Goal: Task Accomplishment & Management: Complete application form

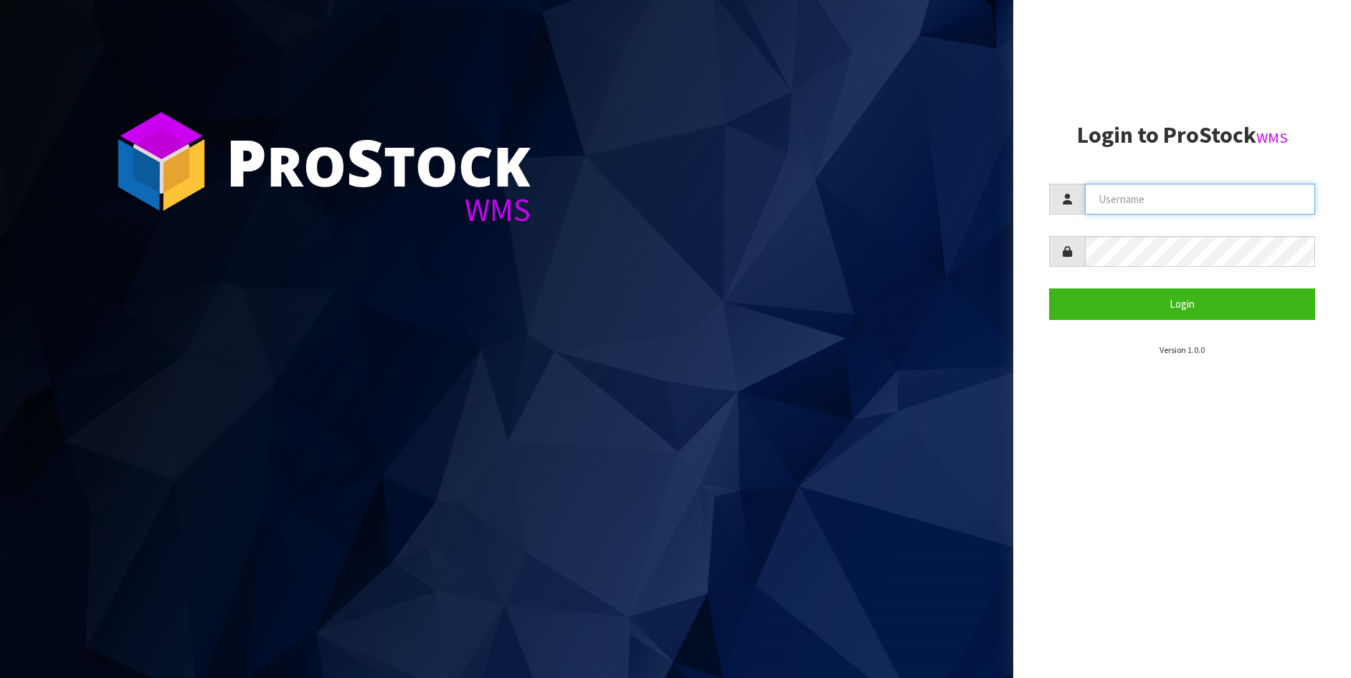
type input "[PERSON_NAME]"
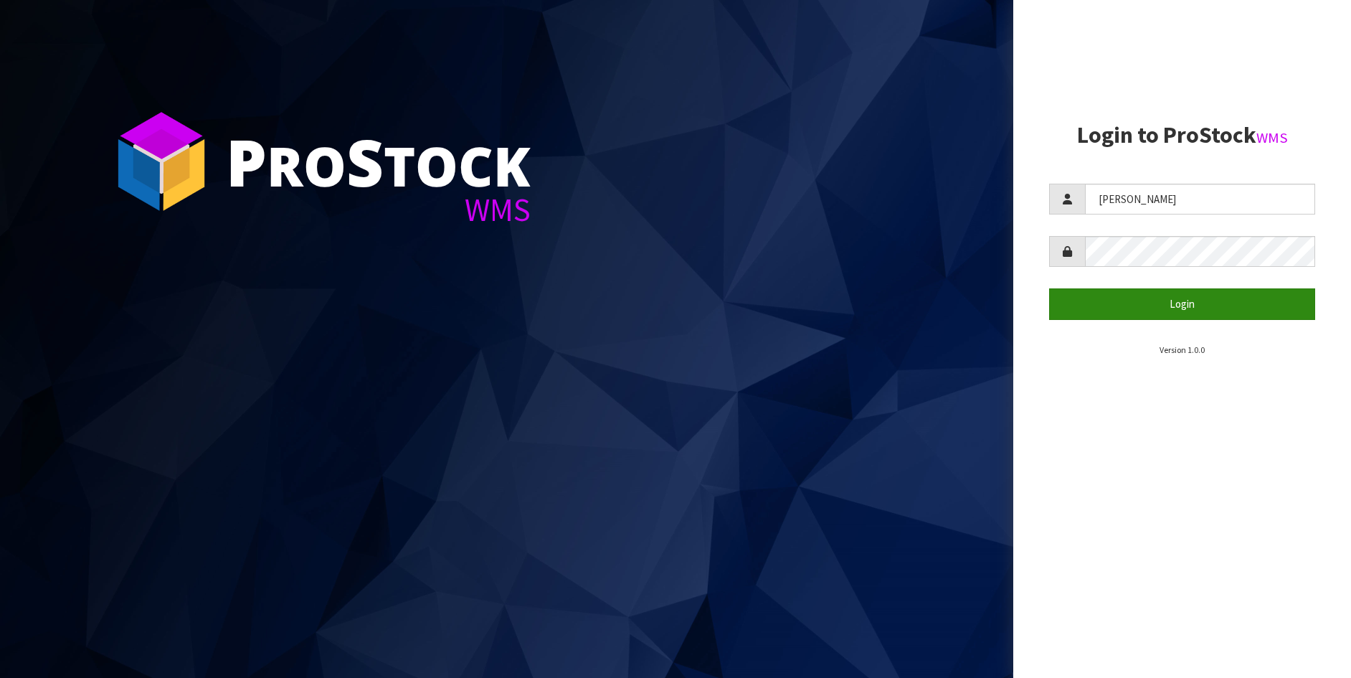
drag, startPoint x: 1192, startPoint y: 278, endPoint x: 1196, endPoint y: 309, distance: 31.1
click at [1196, 306] on form "[PERSON_NAME] Login" at bounding box center [1182, 252] width 266 height 136
click at [1196, 309] on button "Login" at bounding box center [1182, 303] width 266 height 31
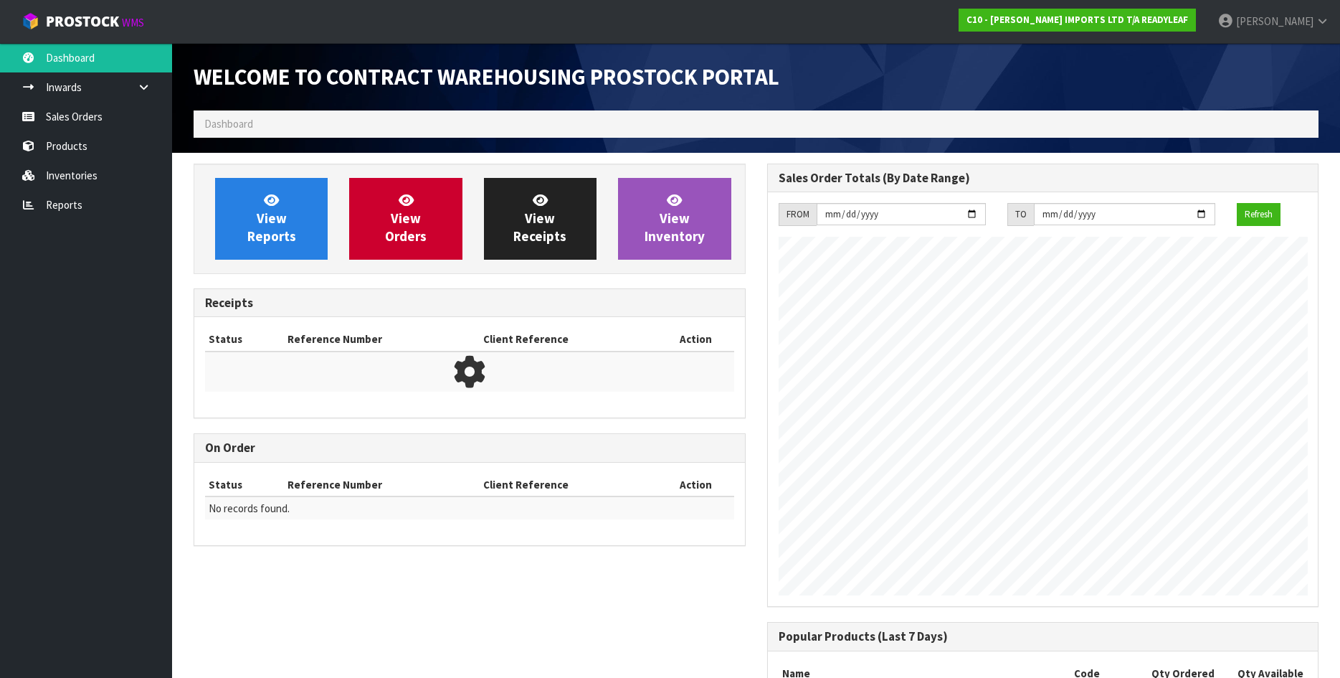
scroll to position [703, 573]
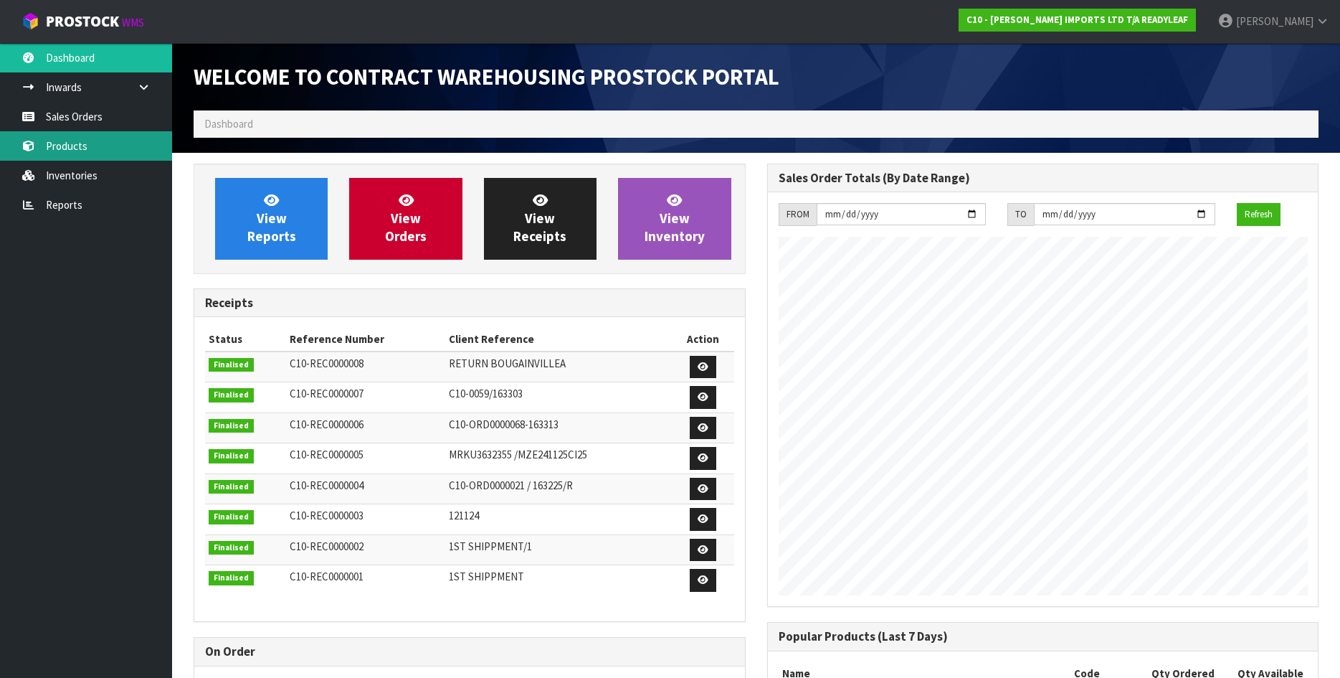
click at [68, 148] on link "Products" at bounding box center [86, 145] width 172 height 29
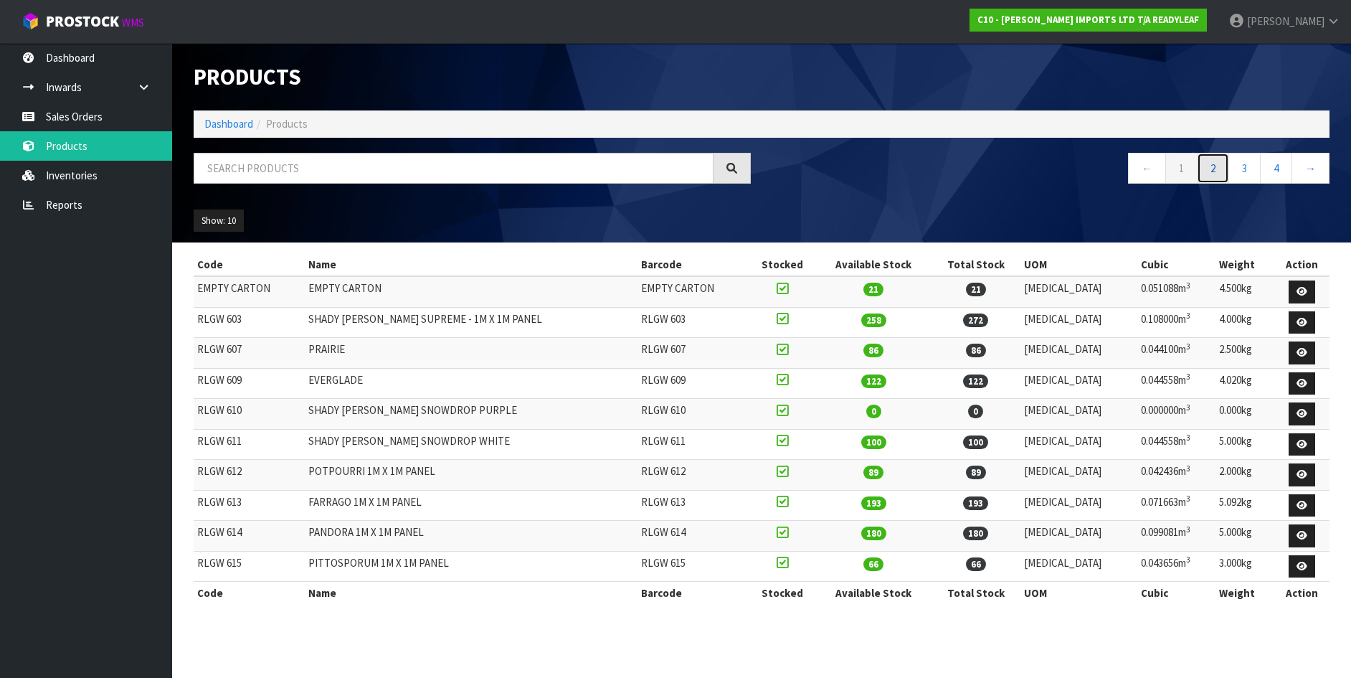
click at [1209, 166] on link "2" at bounding box center [1213, 168] width 32 height 31
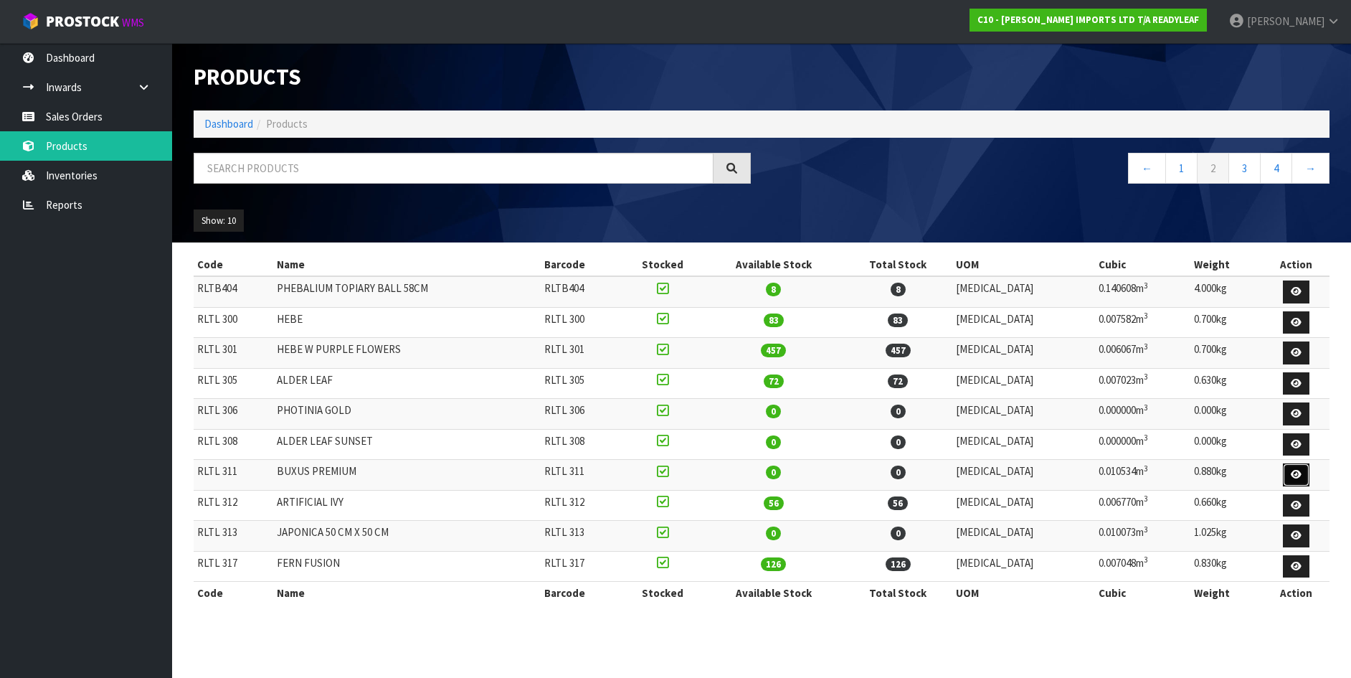
click at [1295, 474] on icon at bounding box center [1296, 474] width 11 height 9
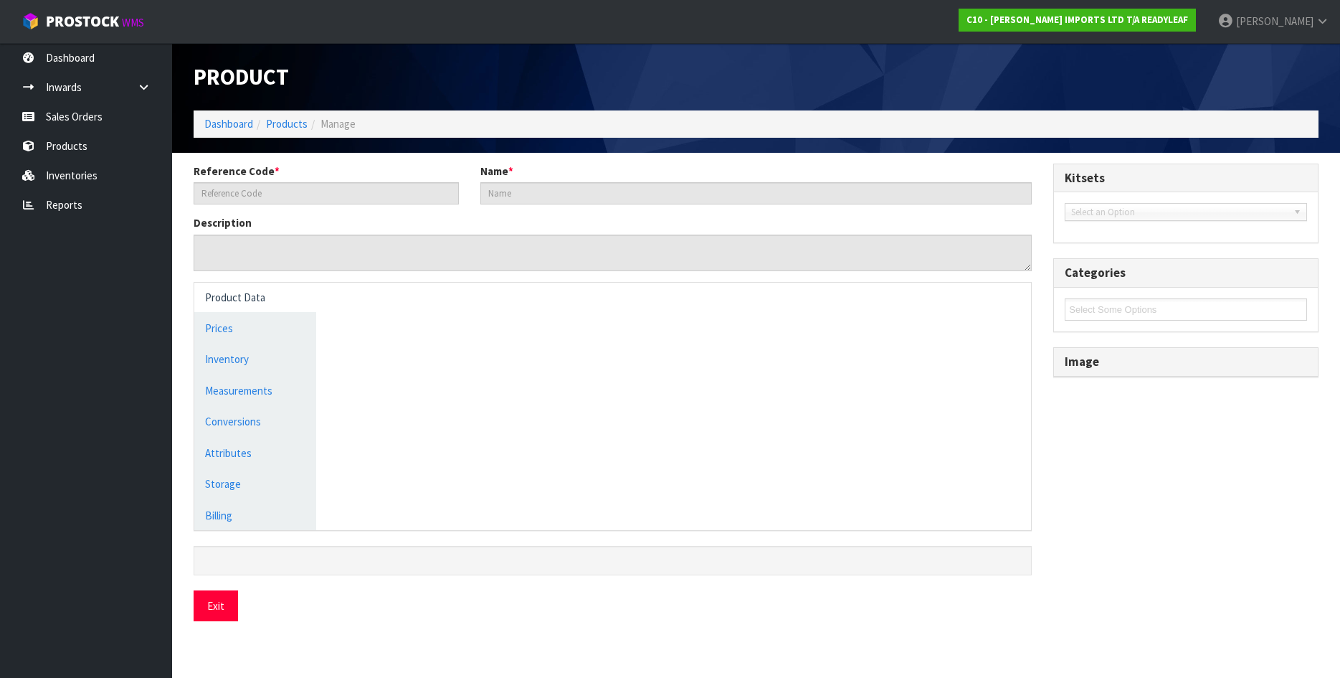
type input "RLTL 311"
type input "BUXUS PREMIUM"
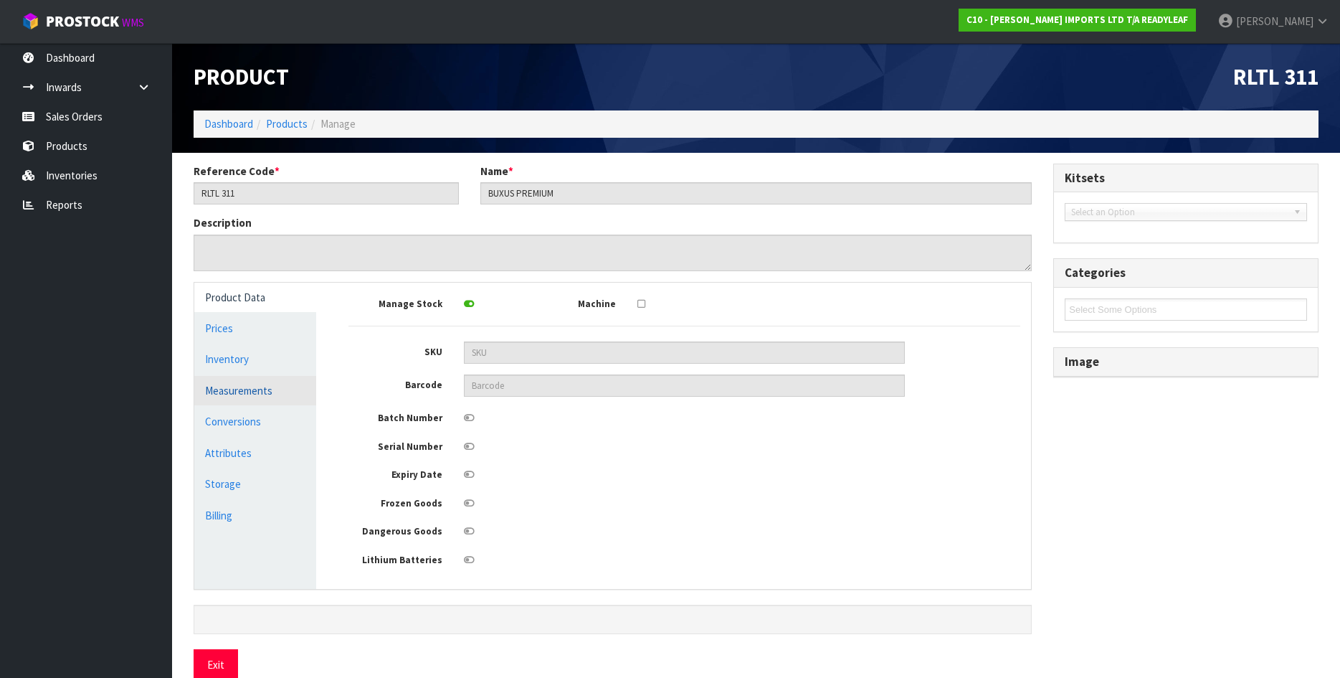
click at [240, 388] on link "Measurements" at bounding box center [255, 390] width 122 height 29
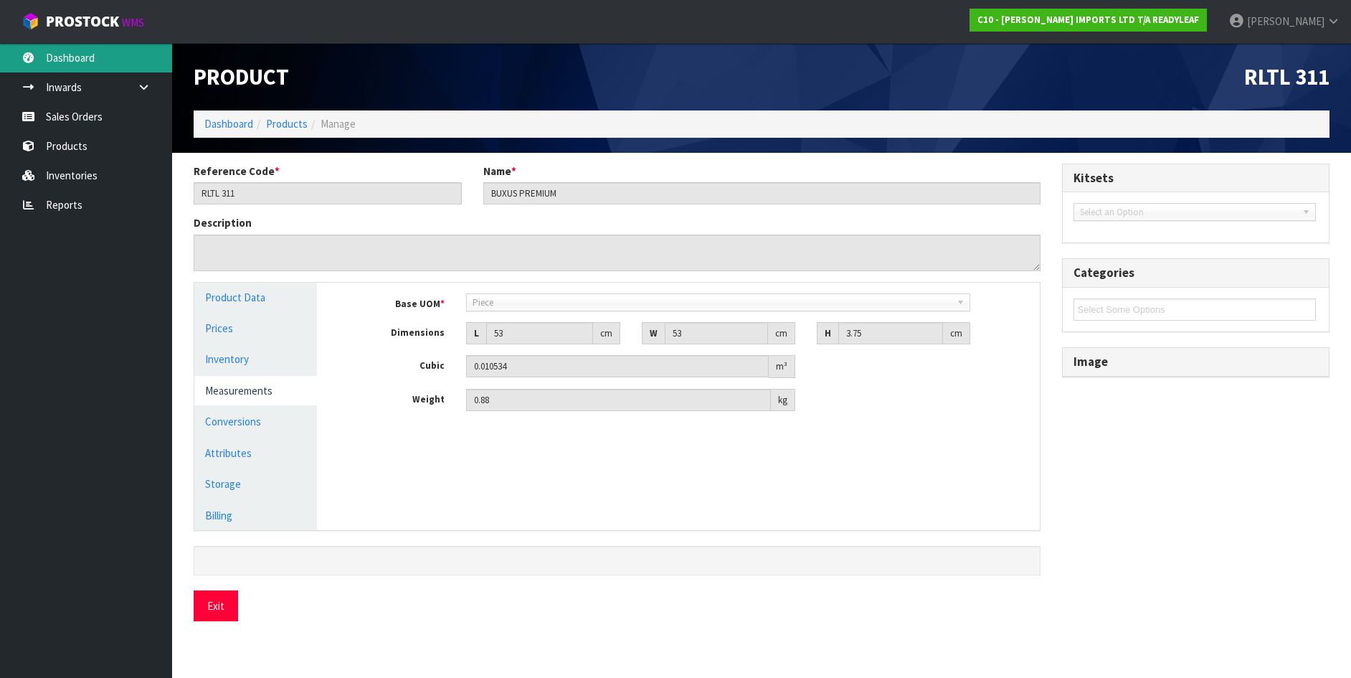
click at [79, 65] on link "Dashboard" at bounding box center [86, 57] width 172 height 29
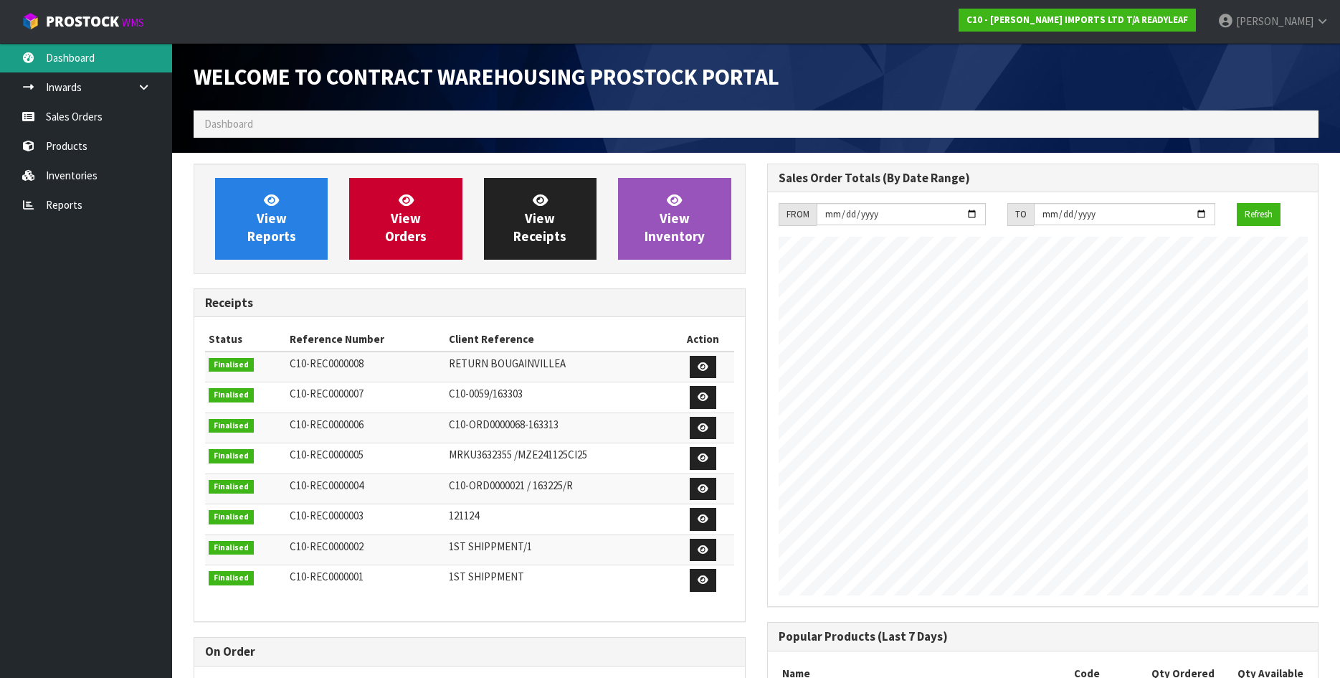
scroll to position [703, 573]
click at [87, 113] on link "Sales Orders" at bounding box center [86, 116] width 172 height 29
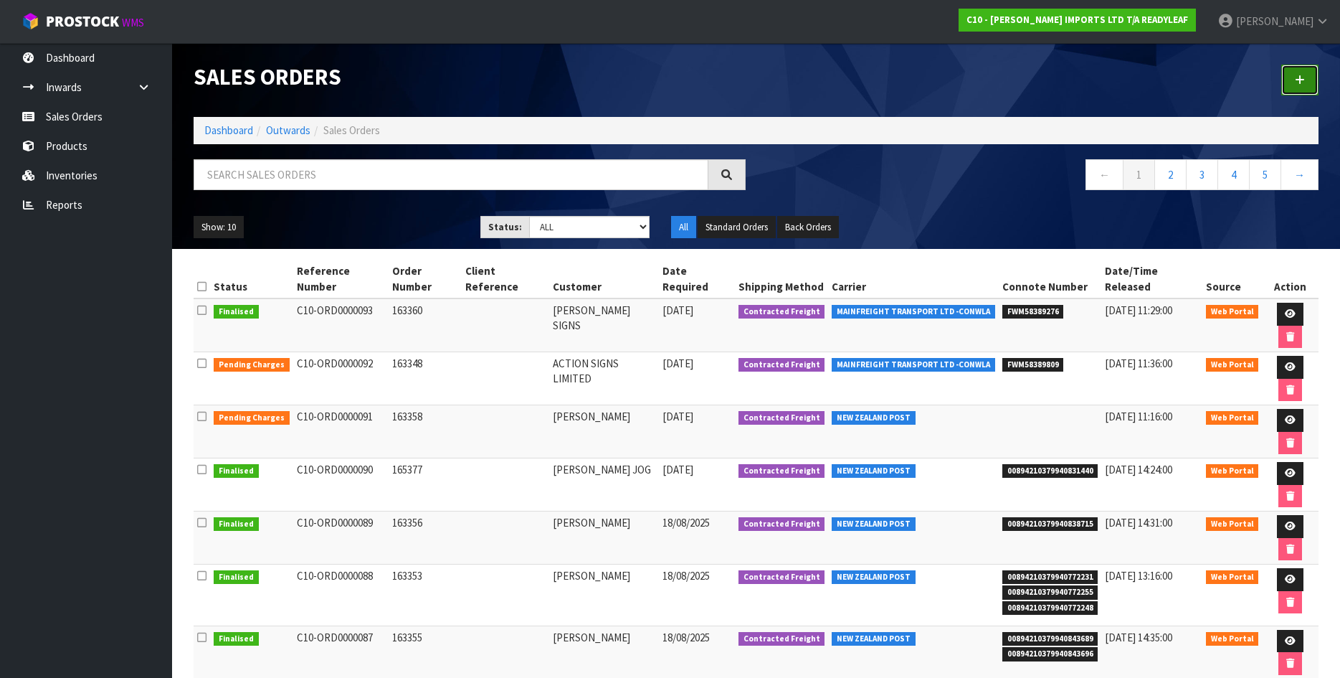
click at [1304, 79] on icon at bounding box center [1300, 80] width 10 height 11
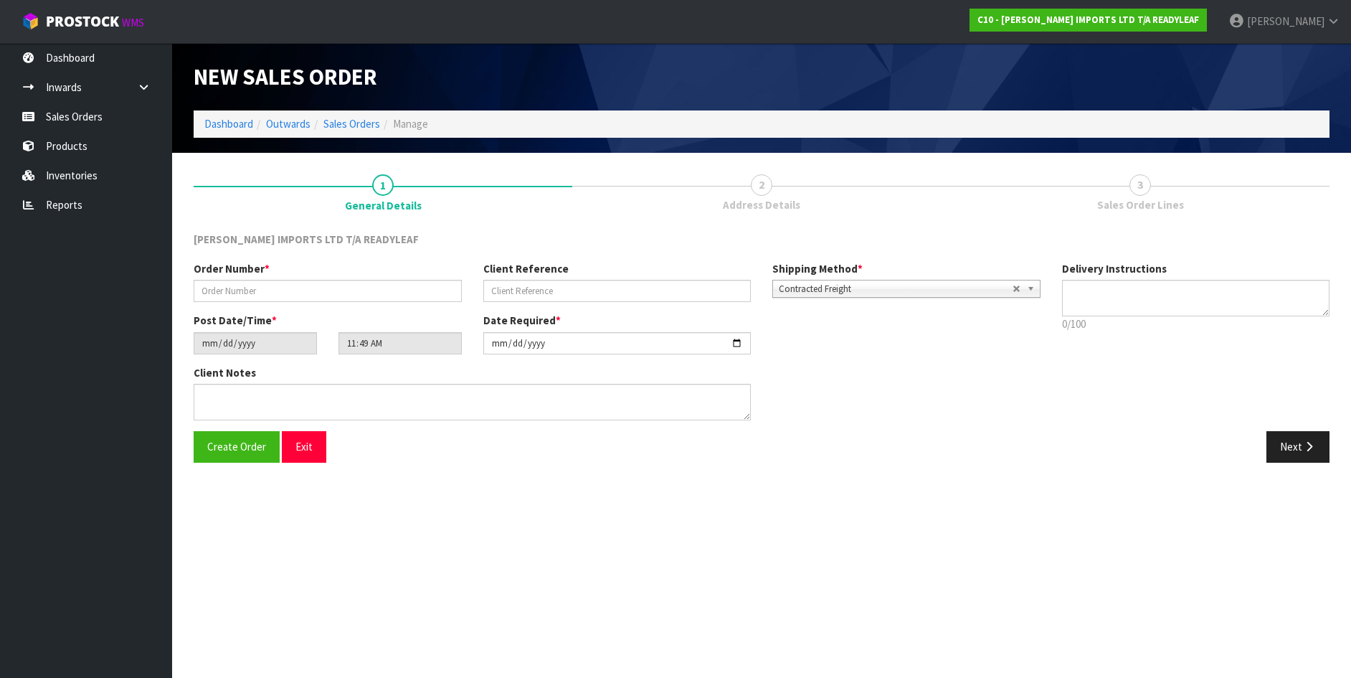
click at [267, 280] on div "Order Number *" at bounding box center [328, 281] width 290 height 41
click at [267, 290] on input "text" at bounding box center [328, 291] width 268 height 22
type input "163363"
click at [562, 283] on input "text" at bounding box center [617, 291] width 268 height 22
type input "[PERSON_NAME]"
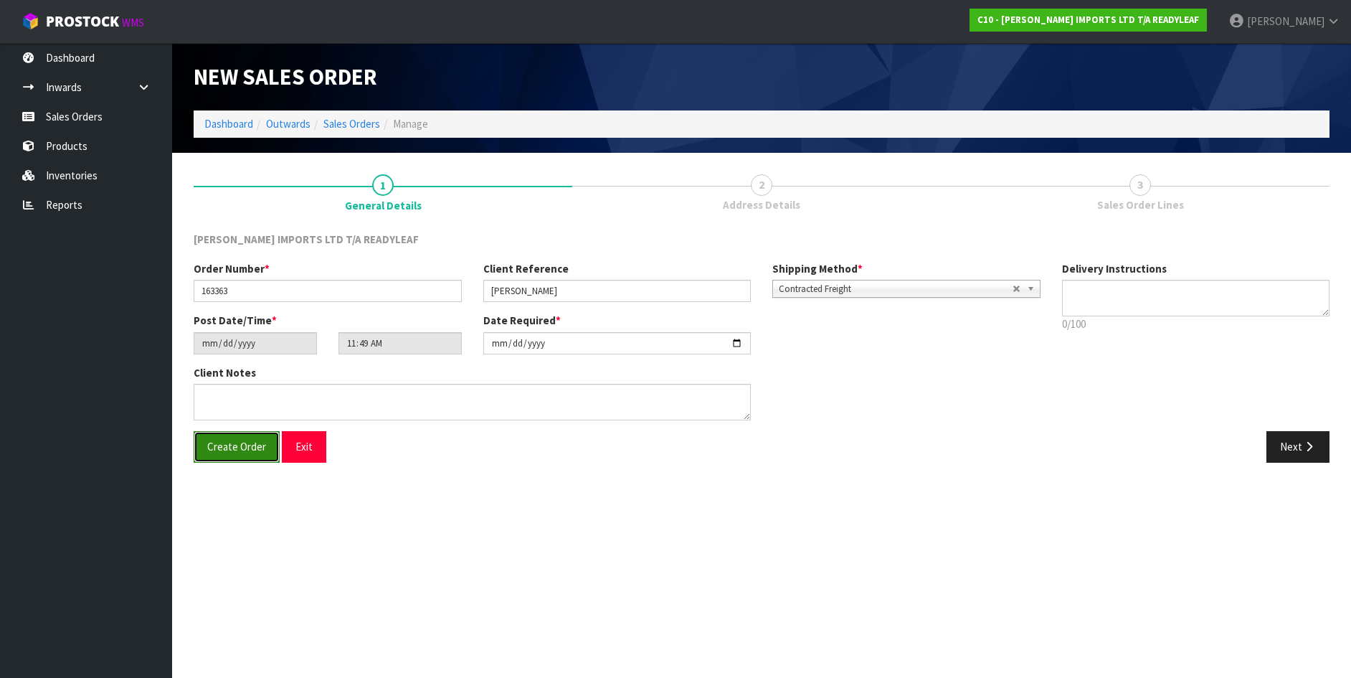
click at [228, 440] on span "Create Order" at bounding box center [236, 447] width 59 height 14
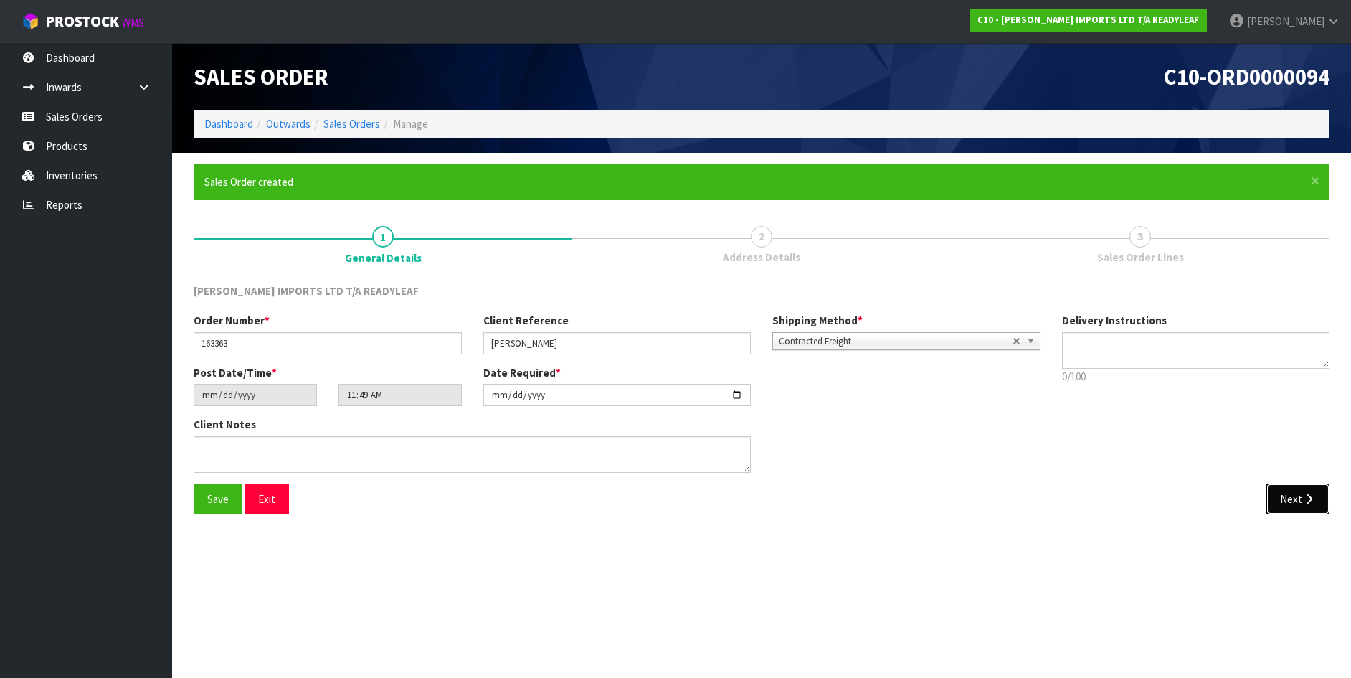
click at [1302, 489] on button "Next" at bounding box center [1297, 498] width 63 height 31
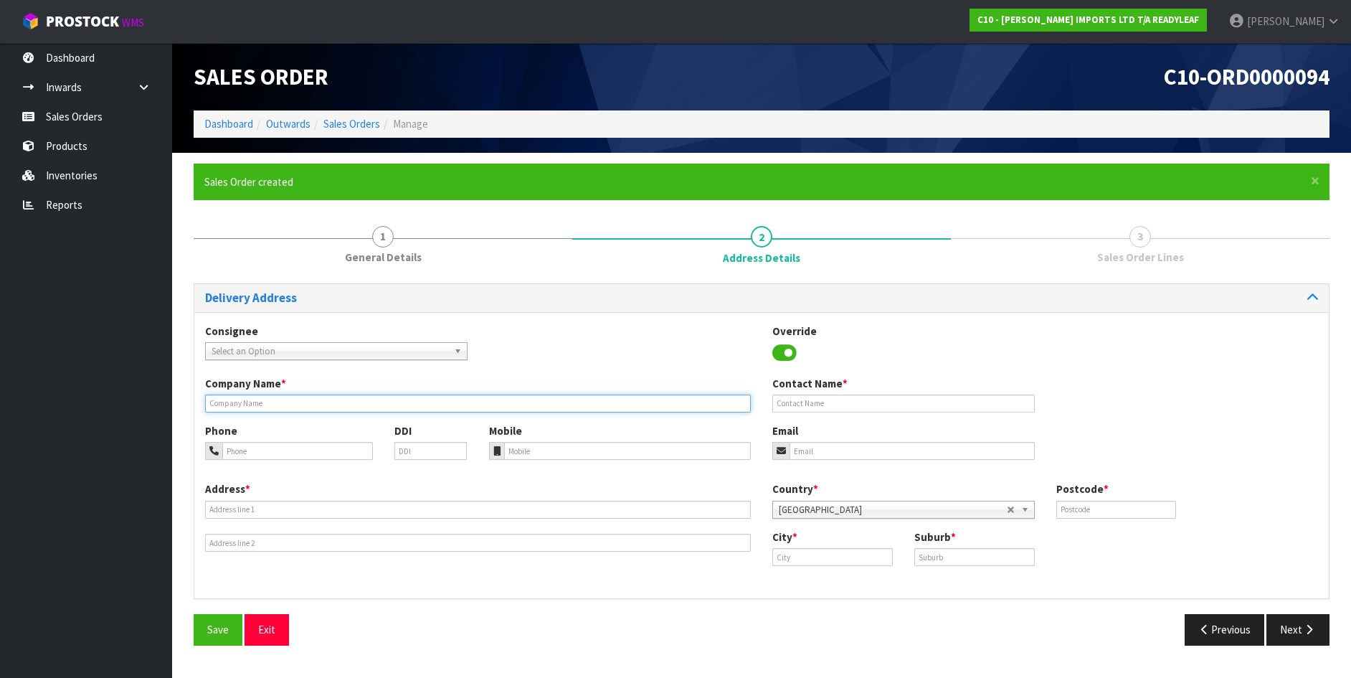
click at [243, 402] on input "text" at bounding box center [478, 403] width 546 height 18
type input "[PERSON_NAME]"
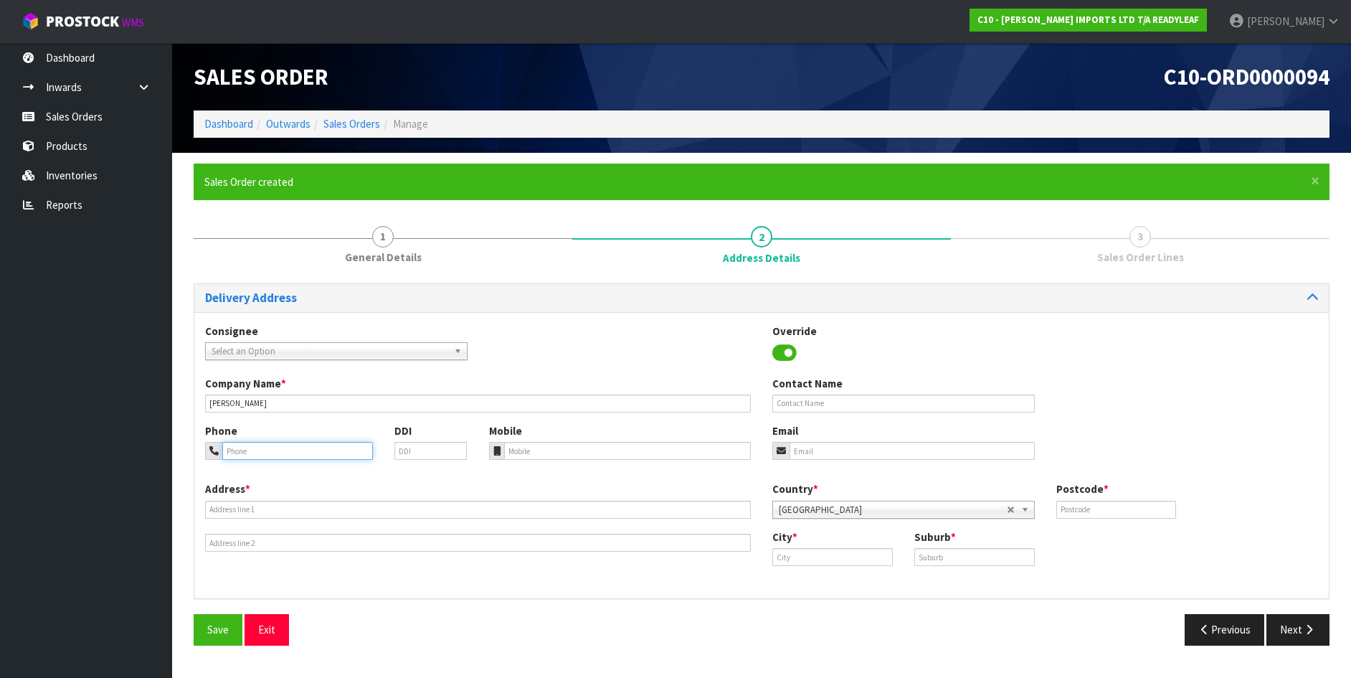
click at [250, 453] on input "tel" at bounding box center [297, 451] width 151 height 18
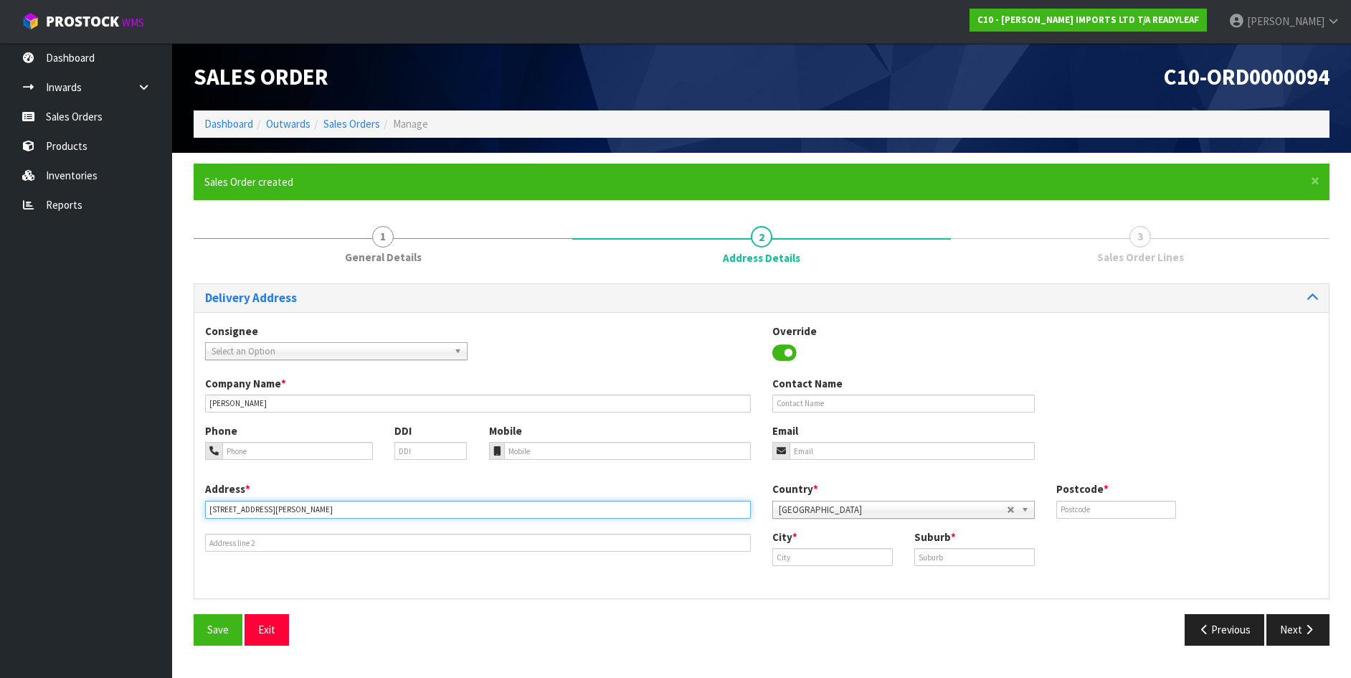
click at [264, 509] on input "[STREET_ADDRESS][PERSON_NAME]" at bounding box center [478, 510] width 546 height 18
type input "[STREET_ADDRESS][PERSON_NAME]"
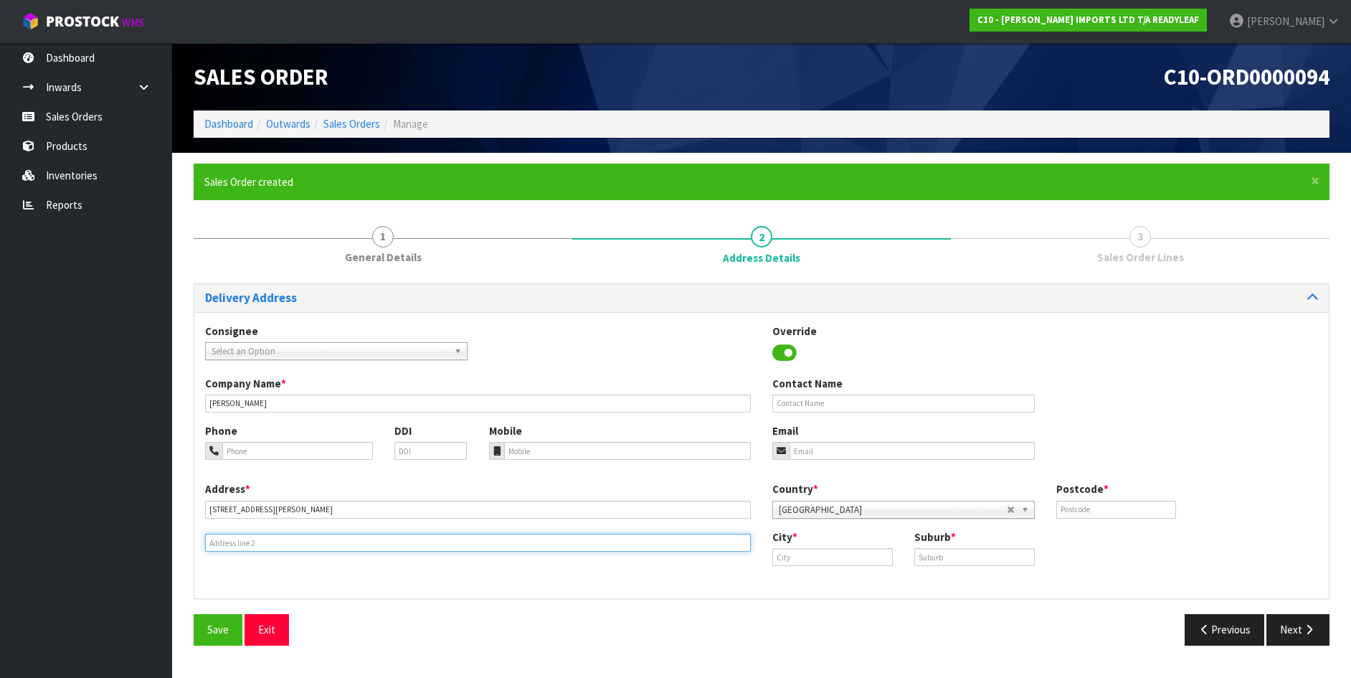
click at [234, 541] on input "text" at bounding box center [478, 543] width 546 height 18
type input "LINCOLN"
click at [1114, 510] on input "text" at bounding box center [1116, 510] width 120 height 18
type input "7672"
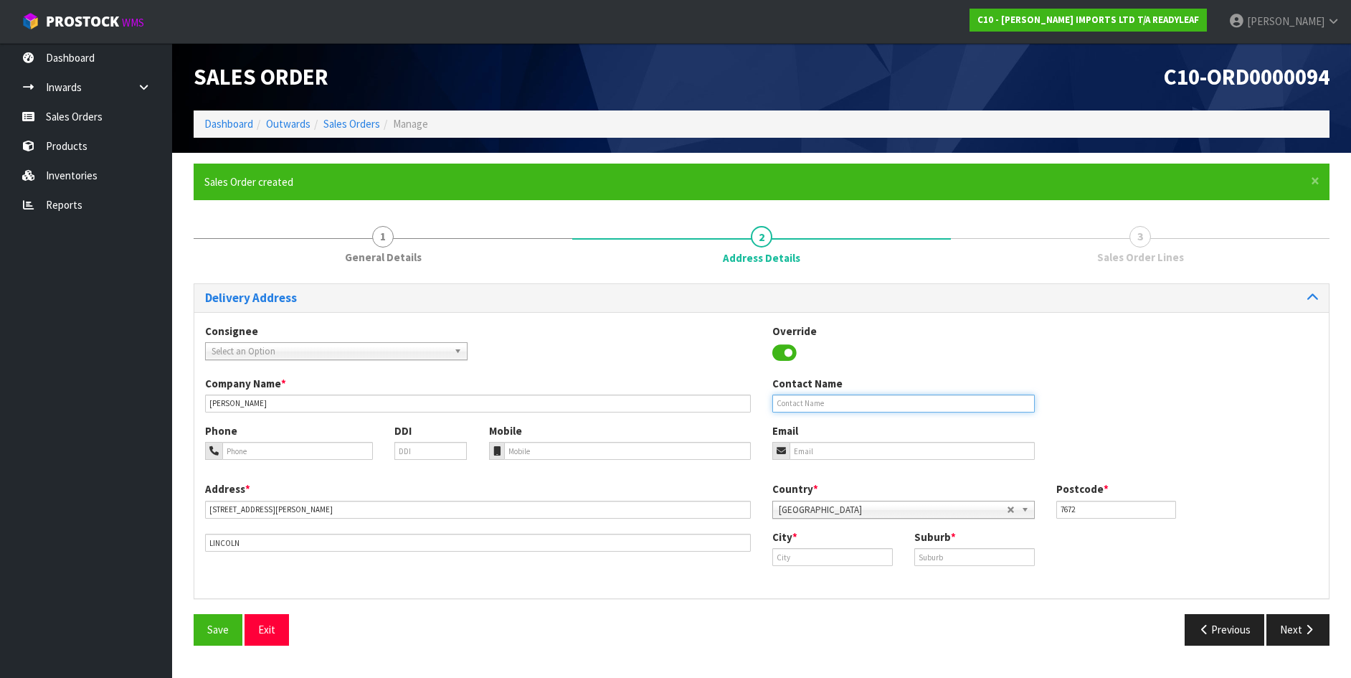
click at [800, 401] on input "text" at bounding box center [903, 403] width 262 height 18
type input "[PERSON_NAME]"
click at [801, 451] on input "email" at bounding box center [912, 451] width 245 height 18
type input "021337110"
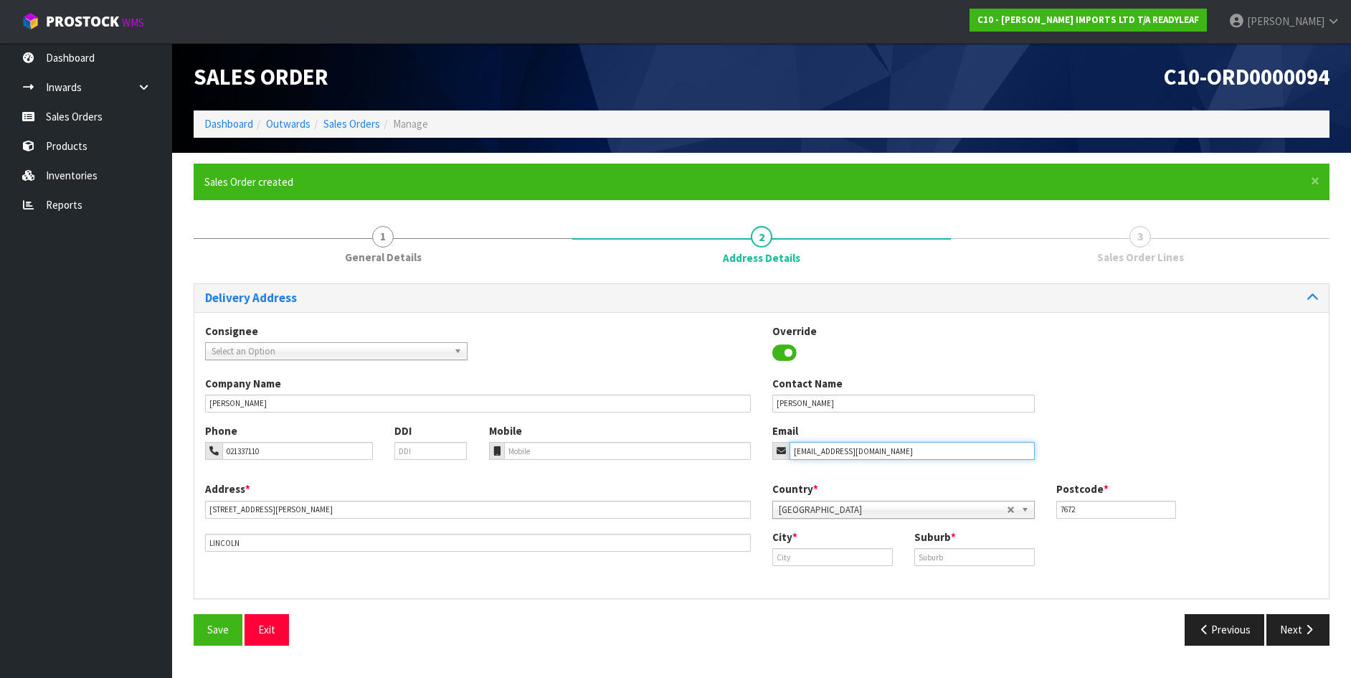
type input "[EMAIL_ADDRESS][DOMAIN_NAME]"
click at [822, 545] on div "City *" at bounding box center [833, 547] width 142 height 37
click at [822, 554] on input "text" at bounding box center [832, 557] width 120 height 18
click at [822, 579] on strong "Lincoln" at bounding box center [805, 581] width 36 height 14
type input "Lincoln"
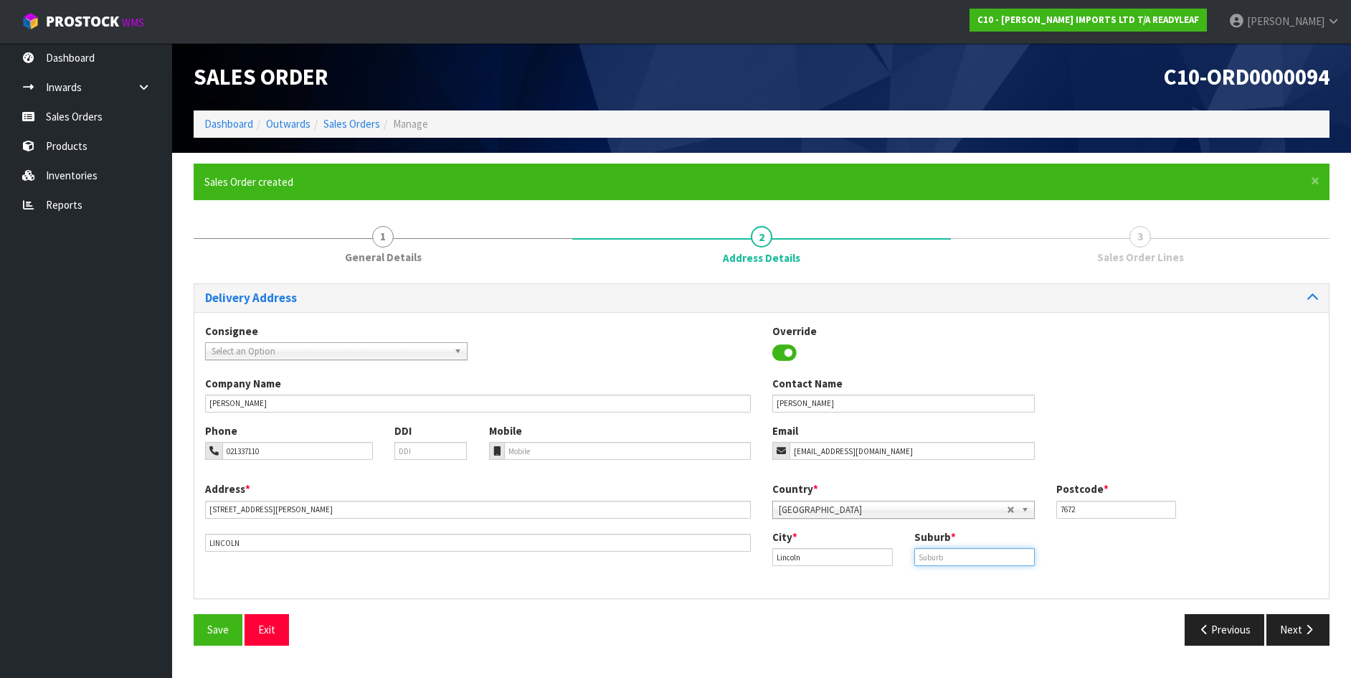
click at [944, 558] on input "text" at bounding box center [974, 557] width 120 height 18
type input "LINCOLN"
click at [221, 629] on span "Save" at bounding box center [218, 629] width 22 height 14
click at [1292, 630] on button "Next" at bounding box center [1297, 629] width 63 height 31
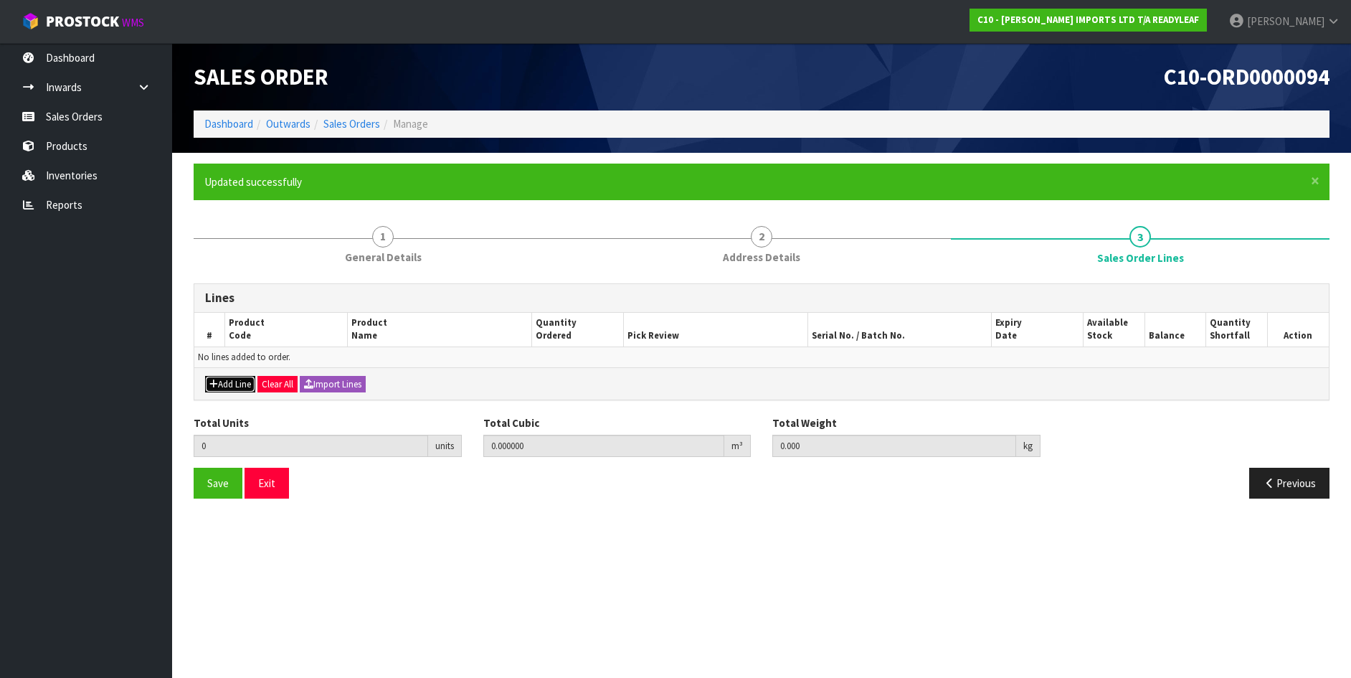
click at [246, 382] on button "Add Line" at bounding box center [230, 384] width 50 height 17
type input "0"
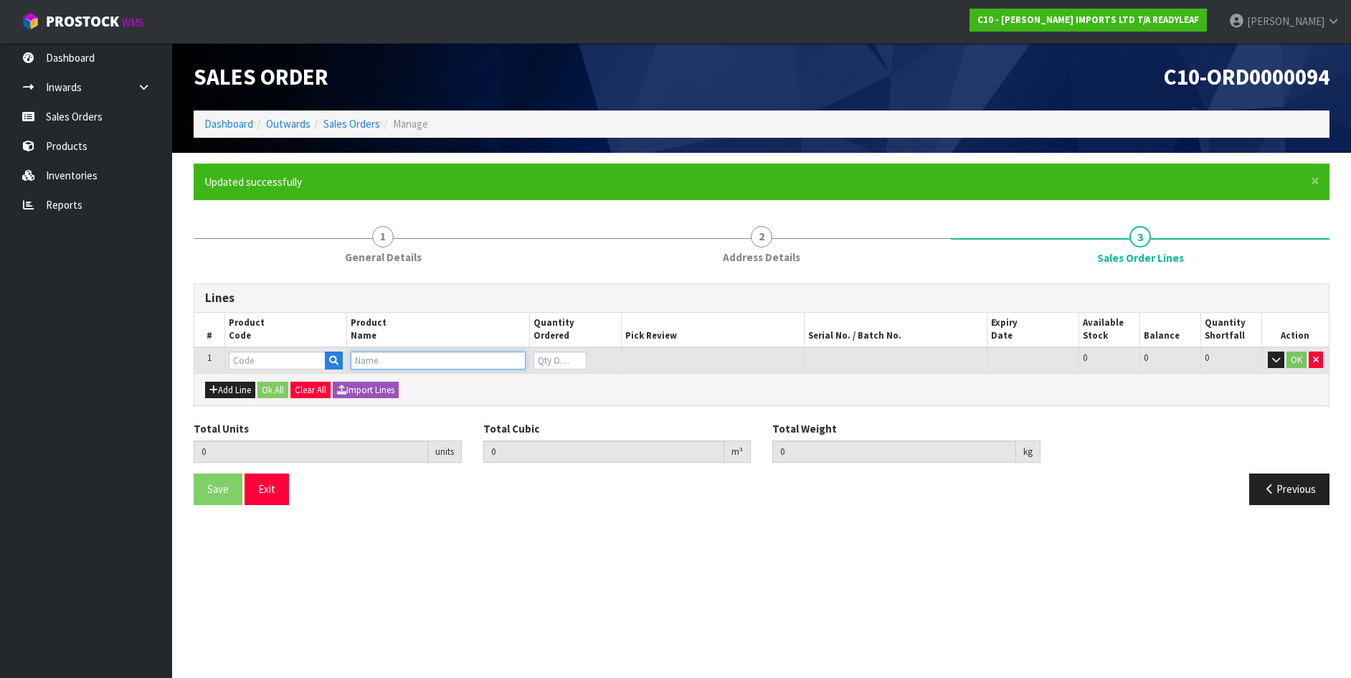
click at [430, 362] on input "text" at bounding box center [438, 360] width 175 height 18
type input "PITTOS"
click at [420, 381] on link "PITTOS PORUM 1M X 1M PANEL" at bounding box center [437, 384] width 172 height 19
type input "PITTOSPORUM 1M X 1M PANEL"
type input "0.000000"
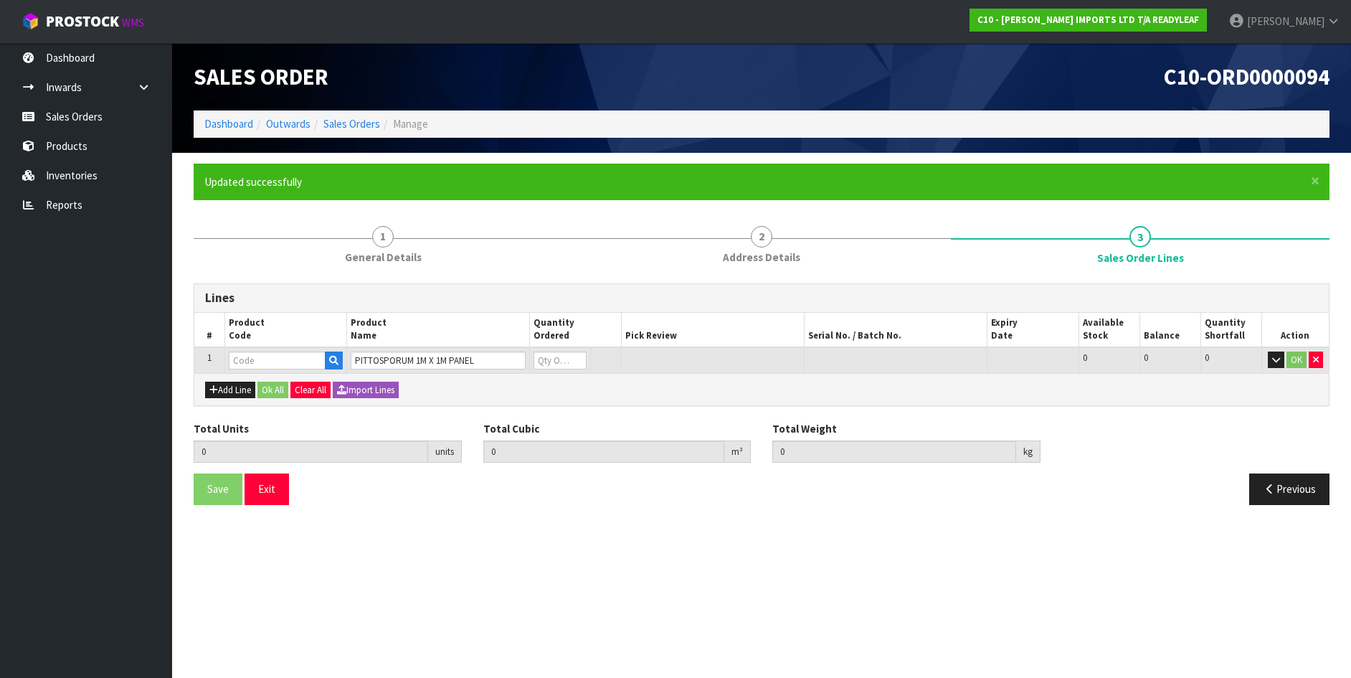
type input "0.000"
type input "RLGW 615"
type input "0"
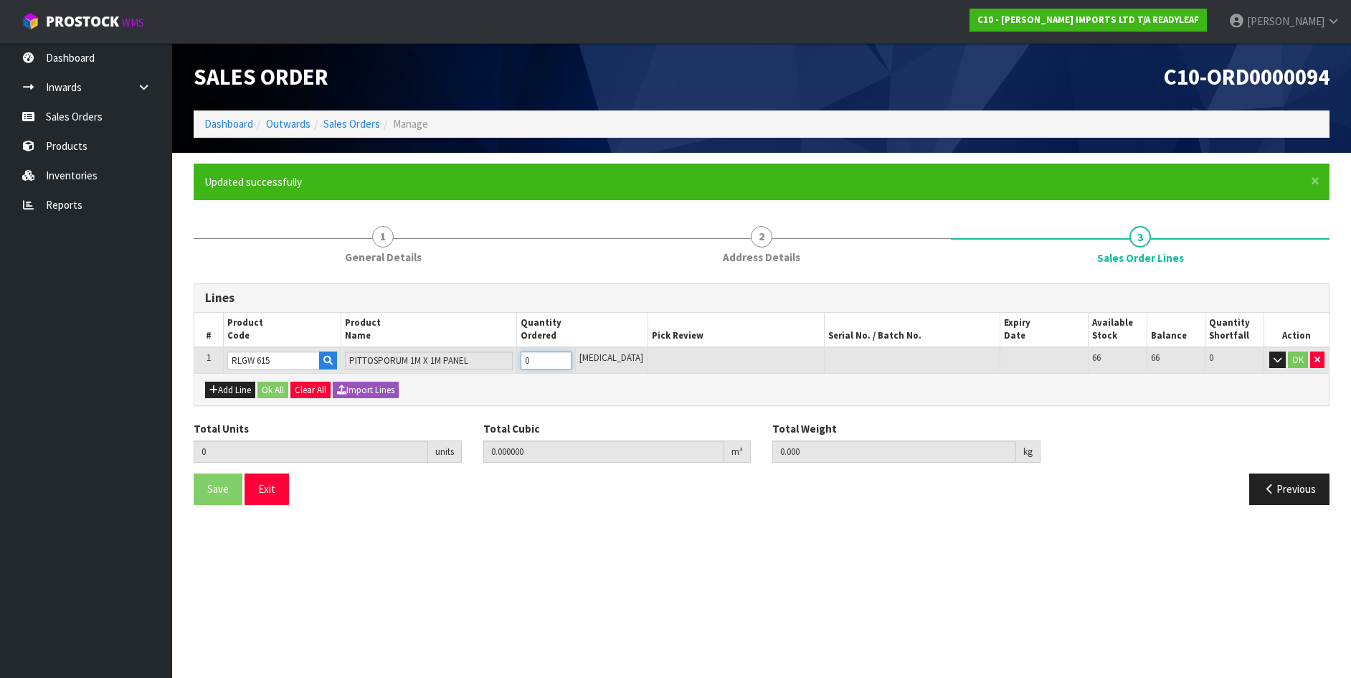
click at [542, 360] on input "0" at bounding box center [546, 360] width 51 height 18
type input "0"
type input "1"
type input "0.043656"
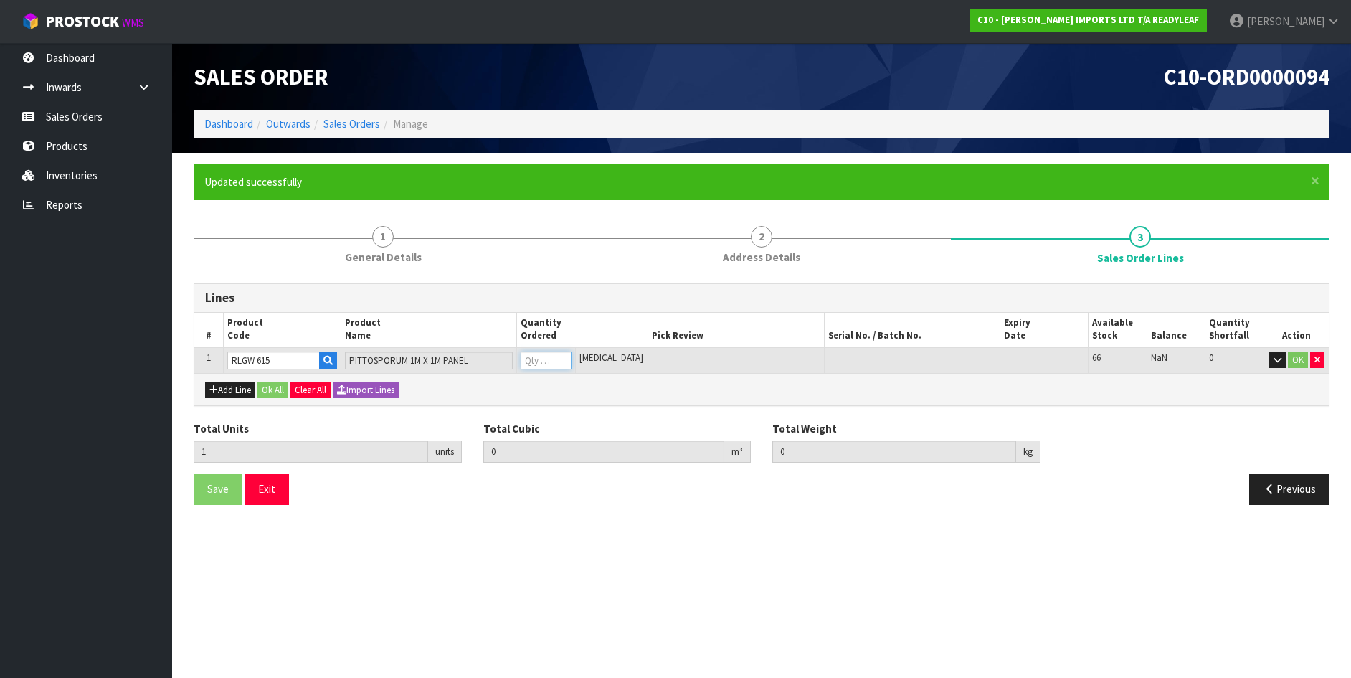
type input "3"
type input "1"
type input "13"
type input "0.509184"
type input "43.1"
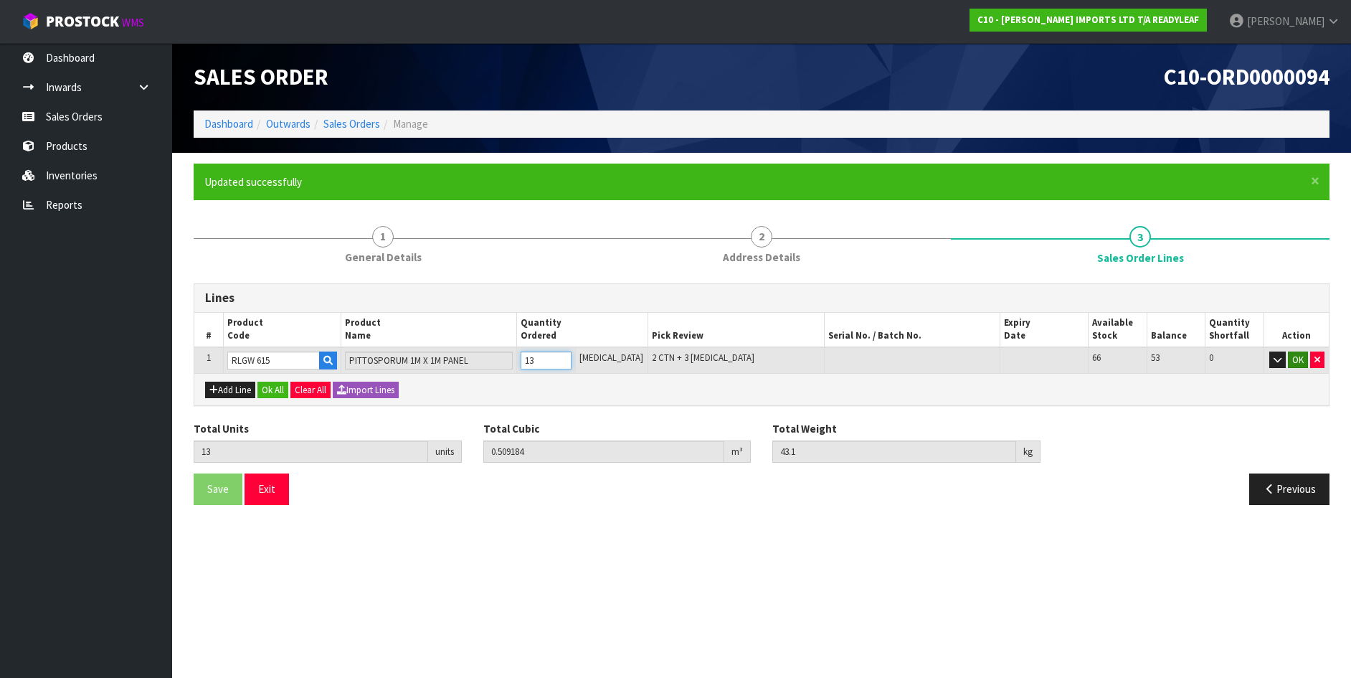
type input "13"
click at [1296, 356] on button "OK" at bounding box center [1298, 359] width 20 height 17
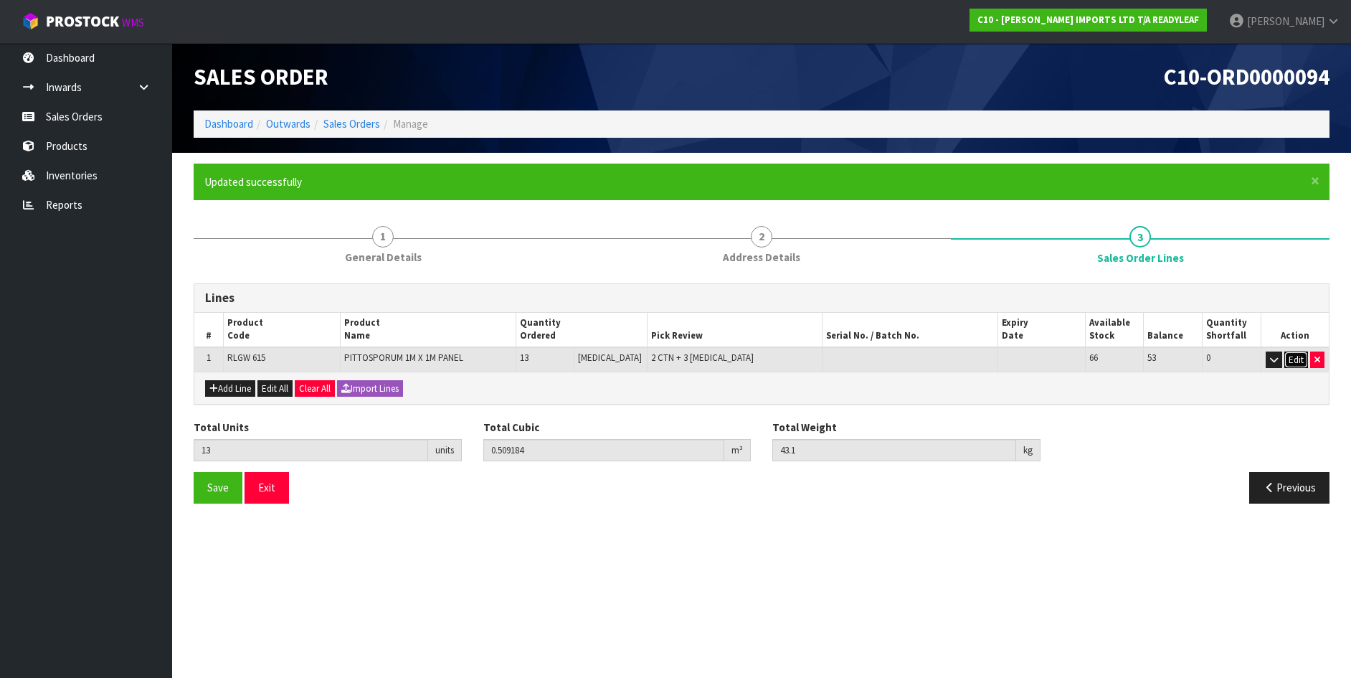
click at [1297, 357] on button "Edit" at bounding box center [1296, 359] width 24 height 17
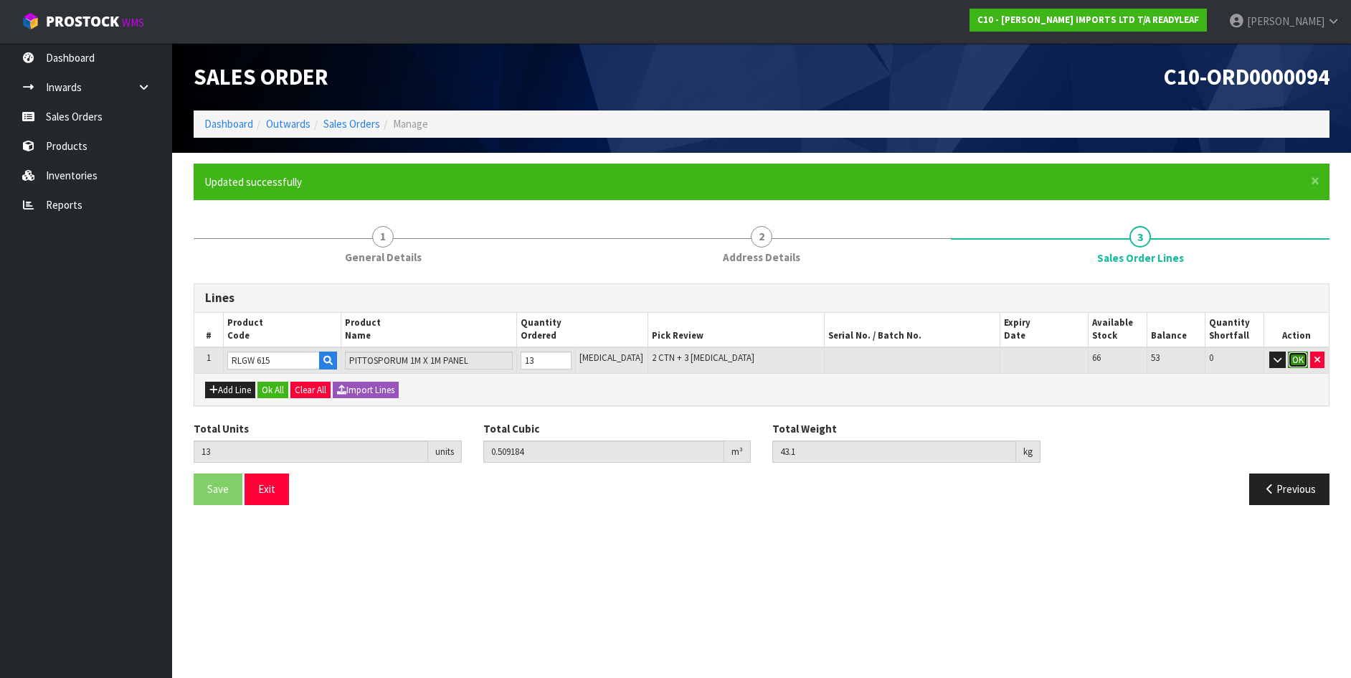
click at [1299, 360] on button "OK" at bounding box center [1298, 359] width 20 height 17
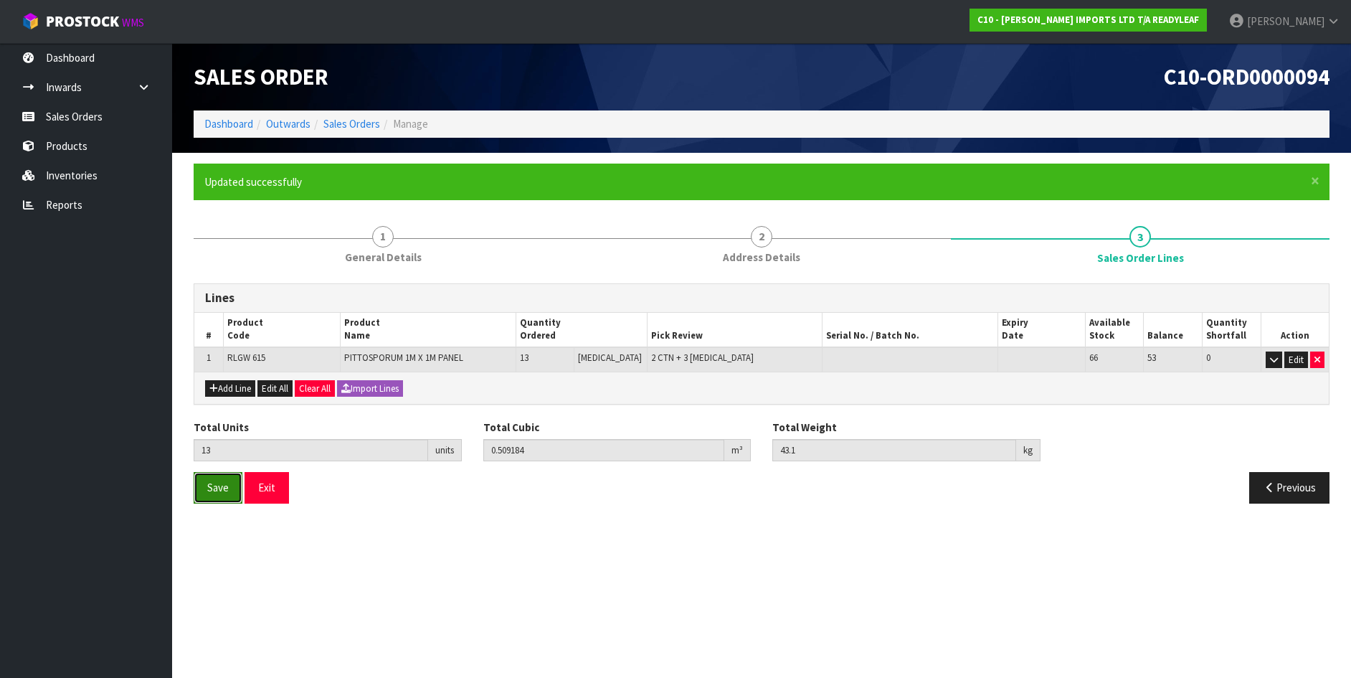
click at [228, 481] on span "Save" at bounding box center [218, 487] width 22 height 14
click at [228, 482] on span "Save" at bounding box center [218, 487] width 22 height 14
click at [275, 487] on button "Exit" at bounding box center [267, 487] width 44 height 31
